Goal: Information Seeking & Learning: Learn about a topic

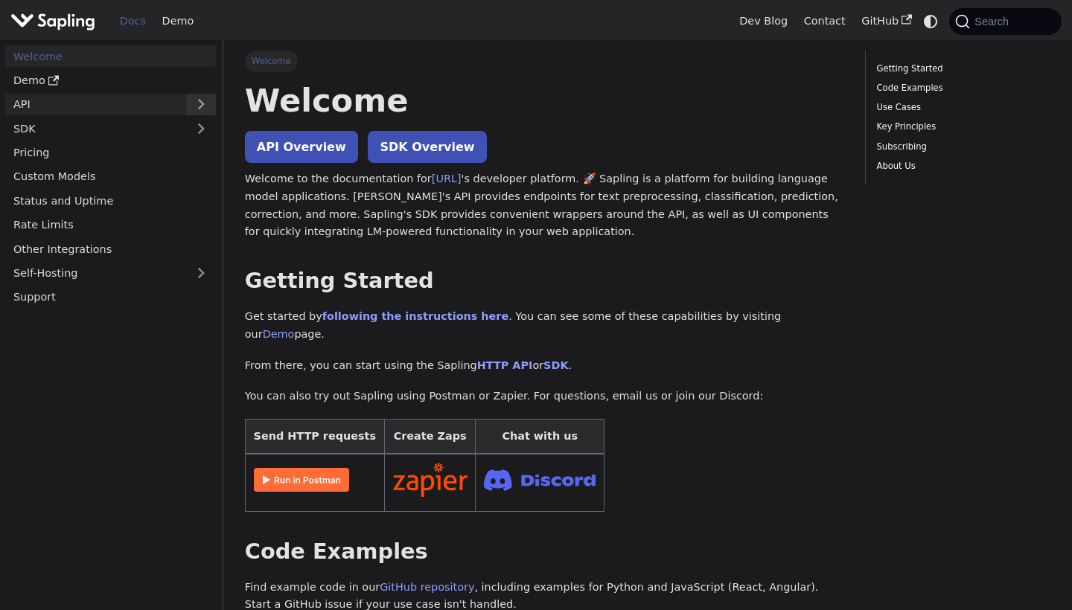
click at [202, 103] on button "Expand sidebar category 'API'" at bounding box center [201, 105] width 30 height 22
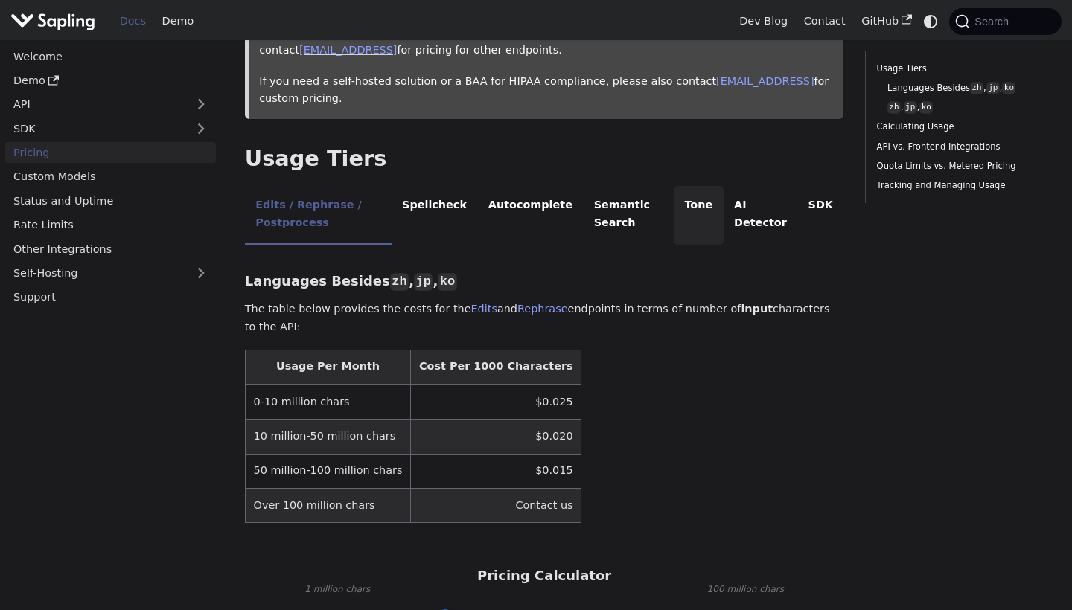
scroll to position [193, 0]
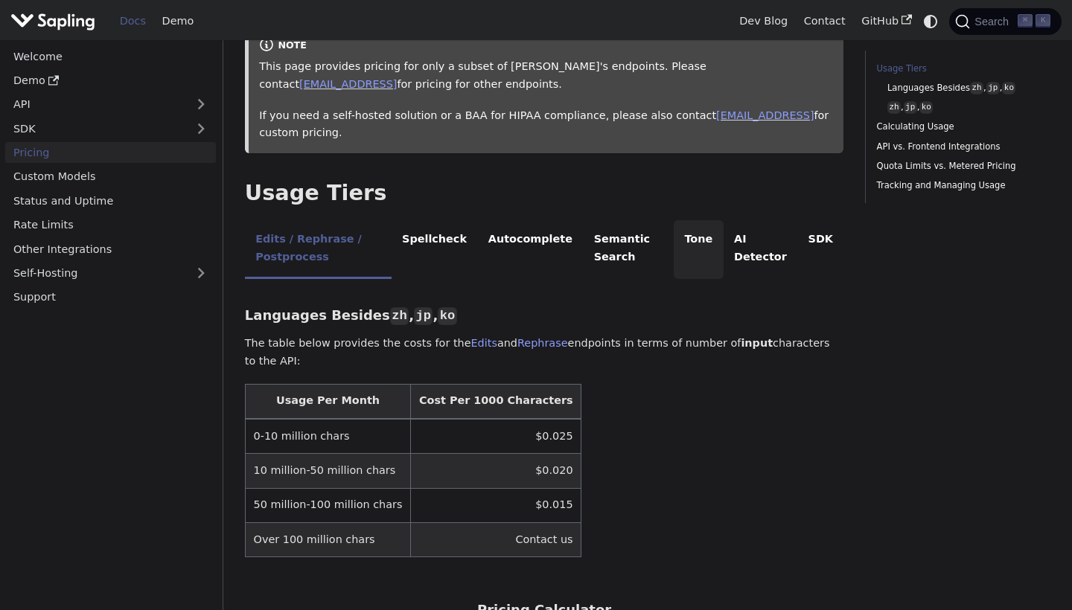
click at [709, 240] on li "Tone" at bounding box center [699, 249] width 50 height 59
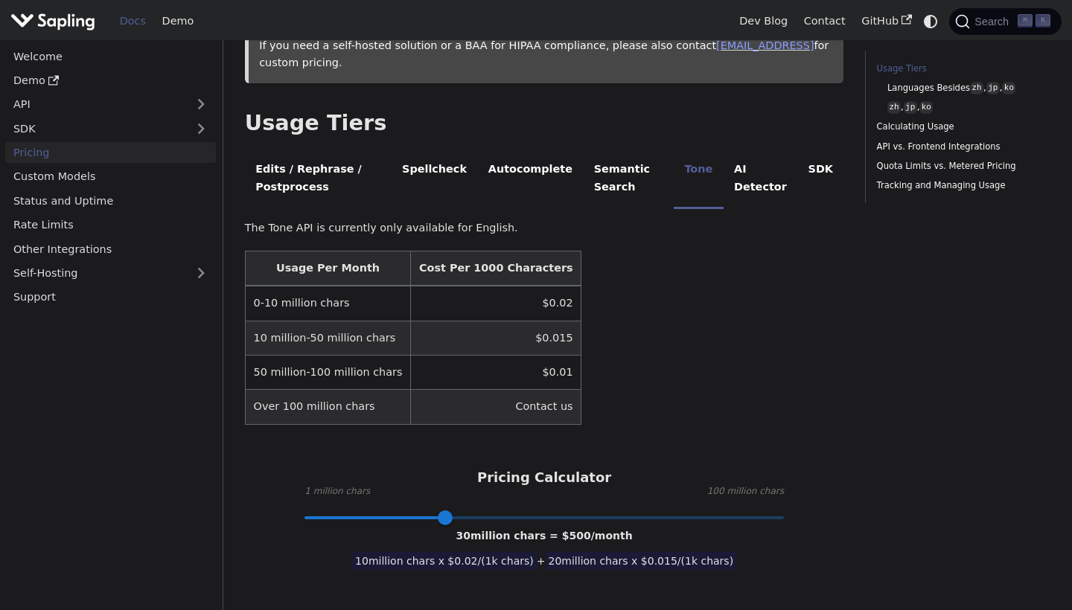
scroll to position [264, 0]
drag, startPoint x: 459, startPoint y: 261, endPoint x: 491, endPoint y: 261, distance: 32.0
click at [491, 261] on th "Cost Per 1000 Characters" at bounding box center [496, 268] width 170 height 35
click at [496, 285] on td "$0.02" at bounding box center [496, 302] width 170 height 35
drag, startPoint x: 344, startPoint y: 300, endPoint x: 233, endPoint y: 283, distance: 112.2
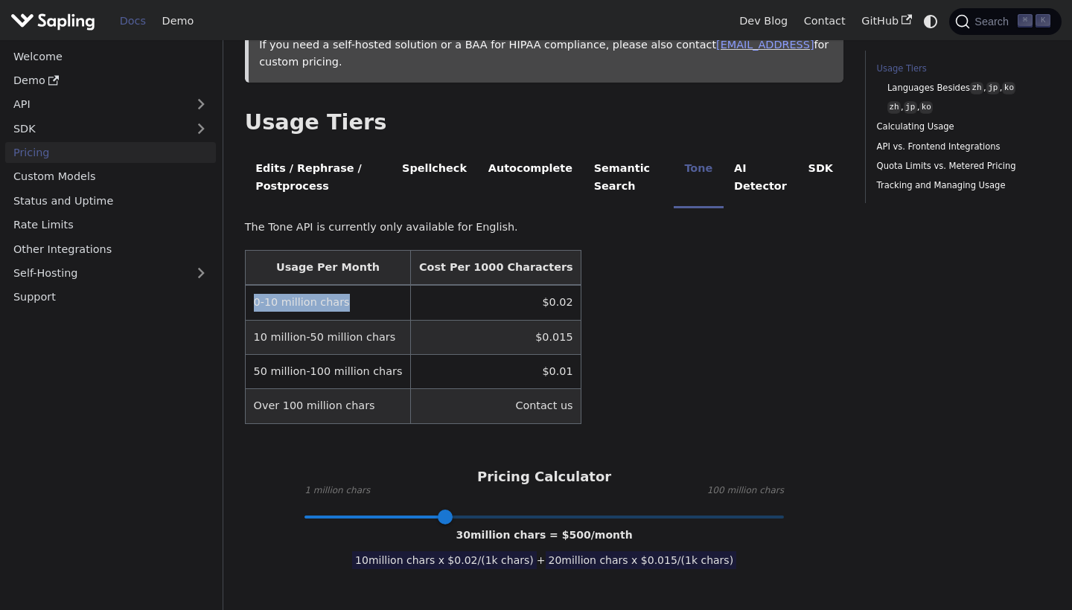
drag, startPoint x: 535, startPoint y: 294, endPoint x: 556, endPoint y: 294, distance: 20.8
click at [556, 294] on table "Usage Per Month Cost Per 1000 Characters 0-10 million chars $0.02 10 million-50…" at bounding box center [544, 337] width 599 height 174
